Goal: Check status: Check status

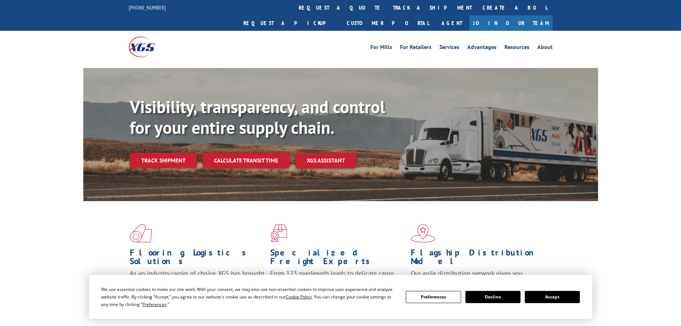
click at [555, 297] on button "Accept" at bounding box center [552, 297] width 55 height 12
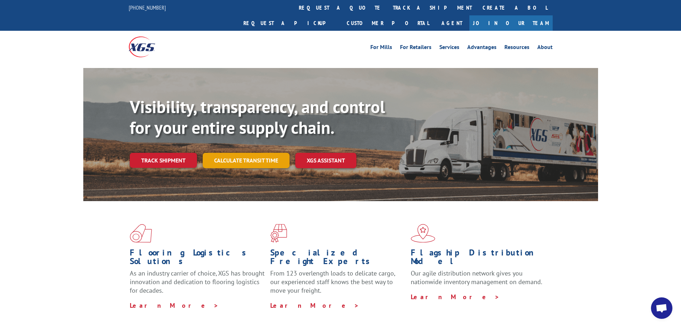
click at [249, 153] on link "Calculate transit time" at bounding box center [246, 160] width 87 height 15
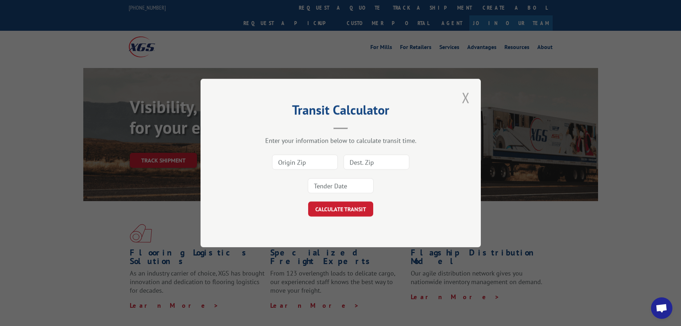
click at [463, 98] on button "Close modal" at bounding box center [466, 98] width 12 height 20
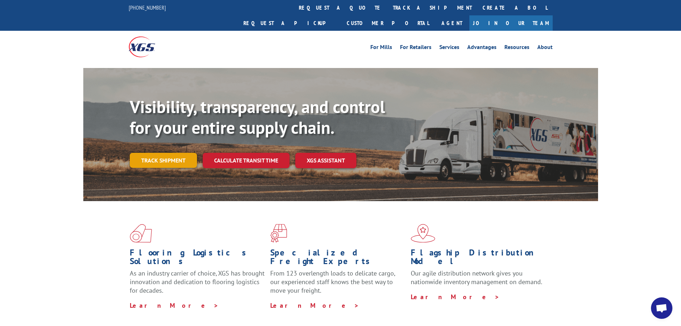
click at [172, 153] on link "Track shipment" at bounding box center [163, 160] width 67 height 15
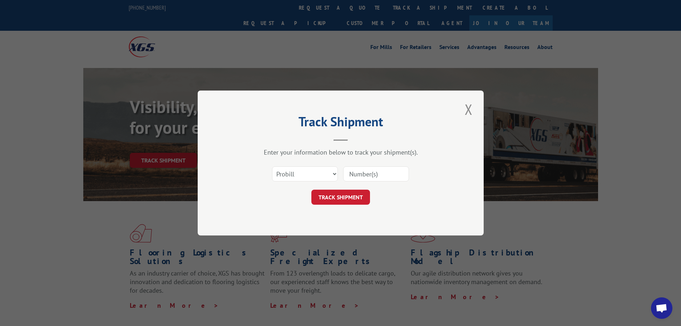
click at [358, 171] on input at bounding box center [376, 173] width 66 height 15
paste input "17519622"
type input "17519622"
click at [347, 194] on button "TRACK SHIPMENT" at bounding box center [340, 196] width 59 height 15
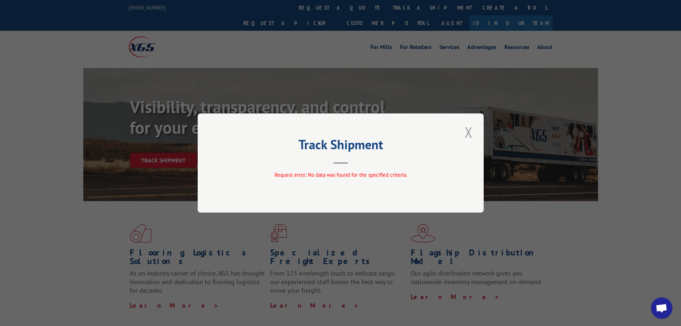
click at [469, 132] on button "Close modal" at bounding box center [469, 132] width 12 height 20
